Goal: Obtain resource: Obtain resource

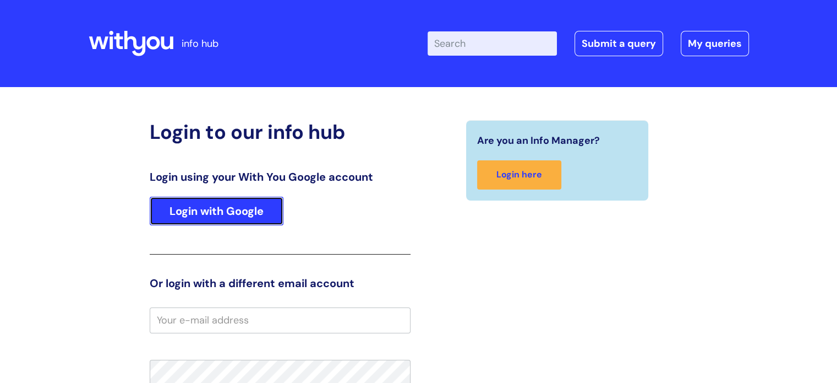
click at [229, 209] on link "Login with Google" at bounding box center [217, 210] width 134 height 29
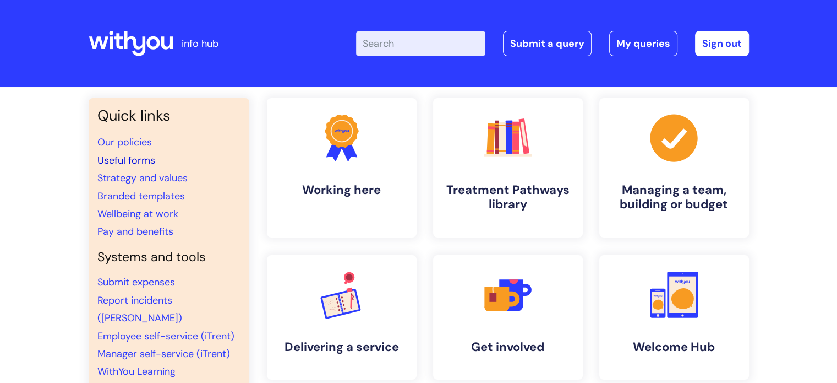
click at [142, 161] on link "Useful forms" at bounding box center [126, 160] width 58 height 13
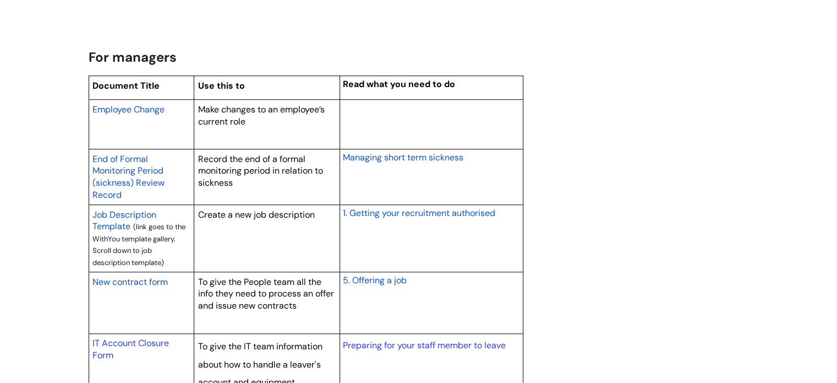
scroll to position [881, 0]
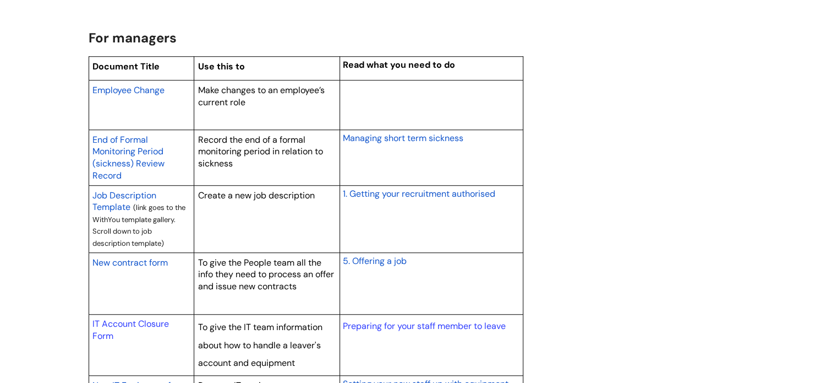
click at [139, 191] on span "Job Description Template" at bounding box center [124, 201] width 64 height 24
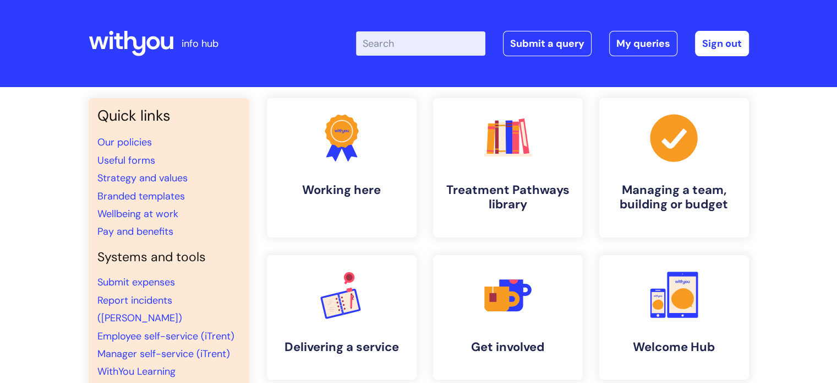
click at [155, 161] on li "Useful forms" at bounding box center [168, 160] width 143 height 18
click at [153, 161] on link "Useful forms" at bounding box center [126, 160] width 58 height 13
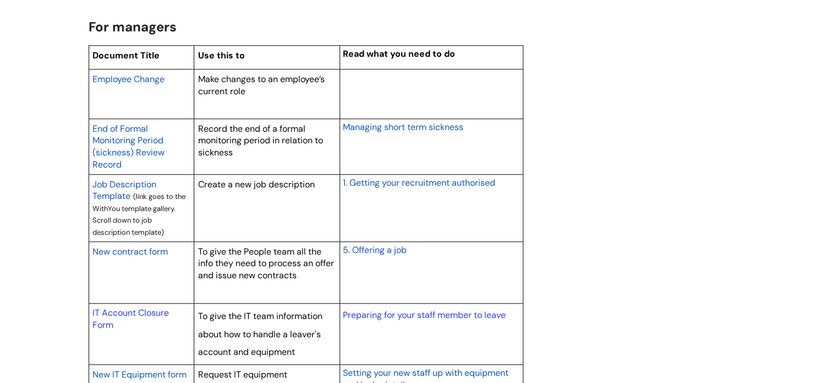
scroll to position [771, 0]
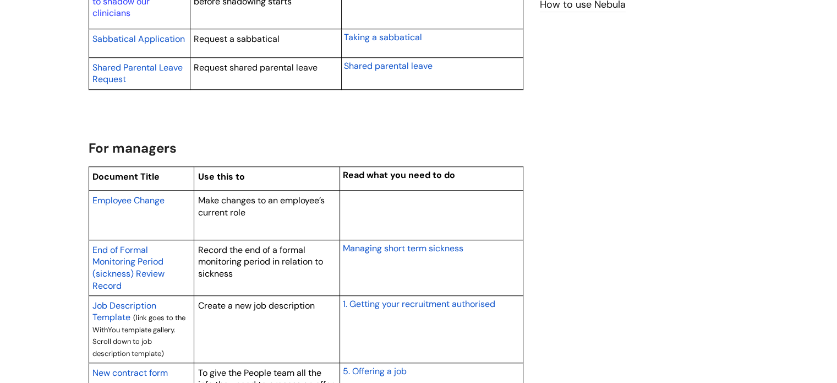
click at [144, 197] on span "Employee Change" at bounding box center [128, 200] width 72 height 12
